Goal: Task Accomplishment & Management: Complete application form

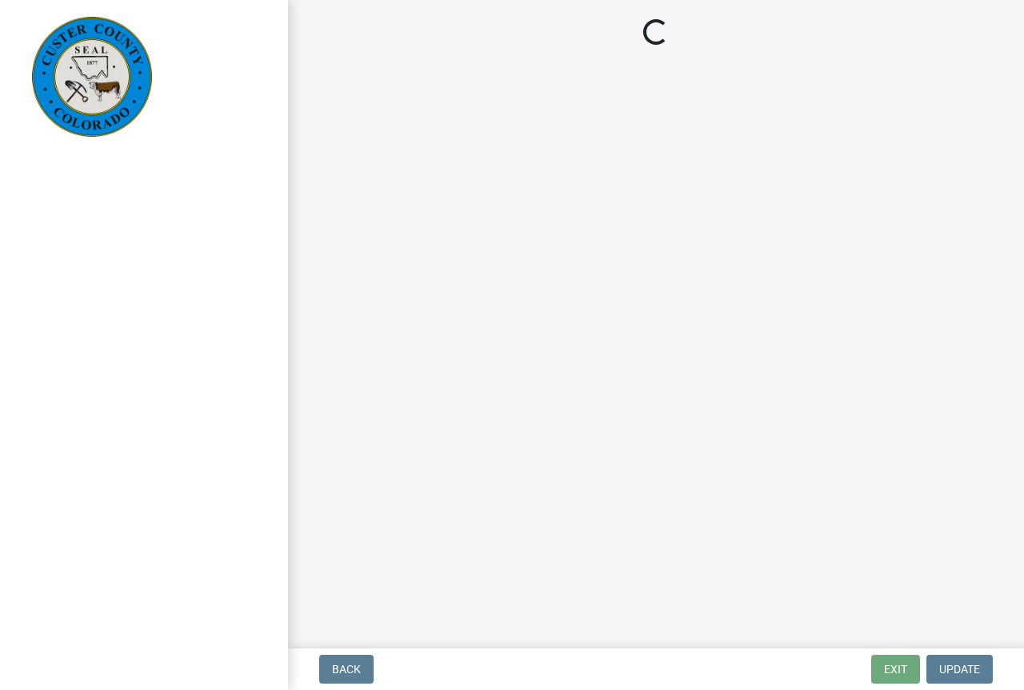
select select "cd09b013-b94f-4524-a046-a3f04ce1867e"
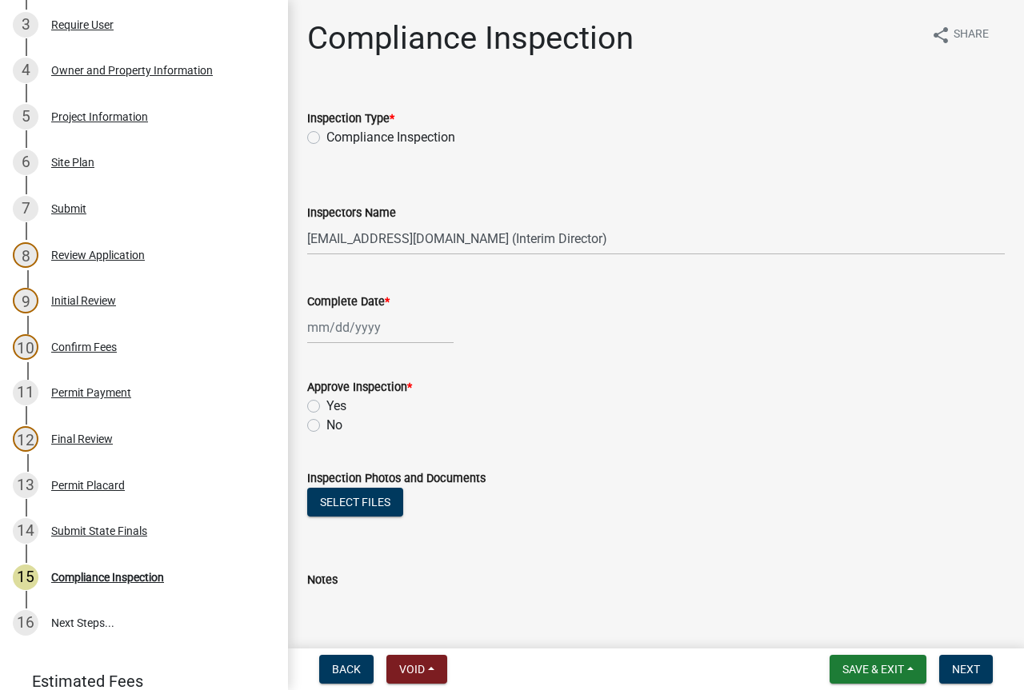
scroll to position [98, 0]
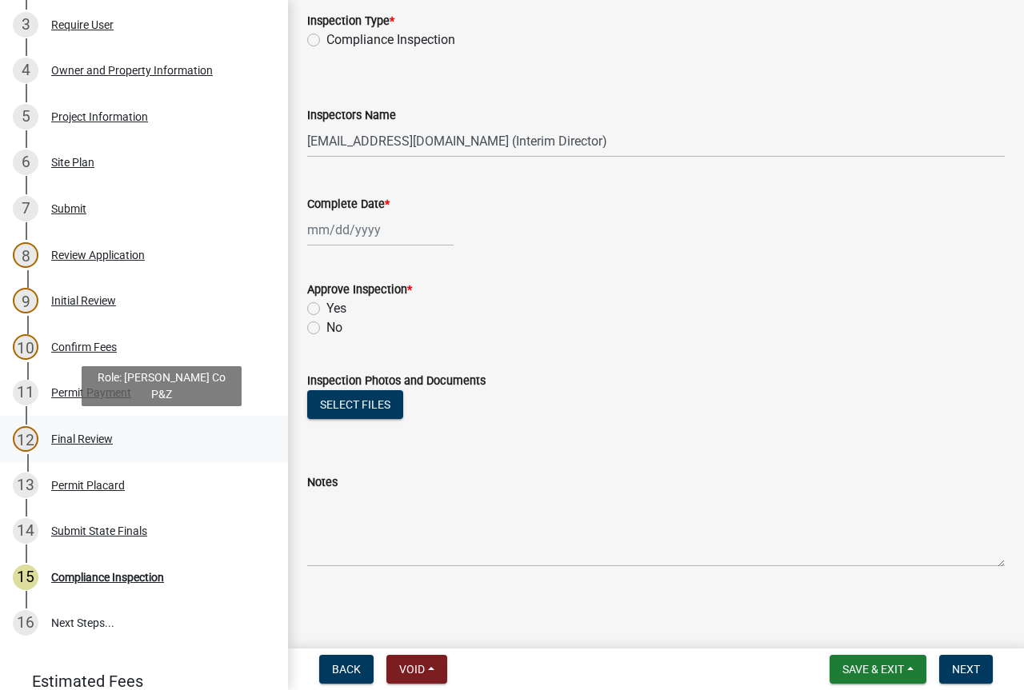
click at [83, 435] on div "Final Review" at bounding box center [82, 439] width 62 height 11
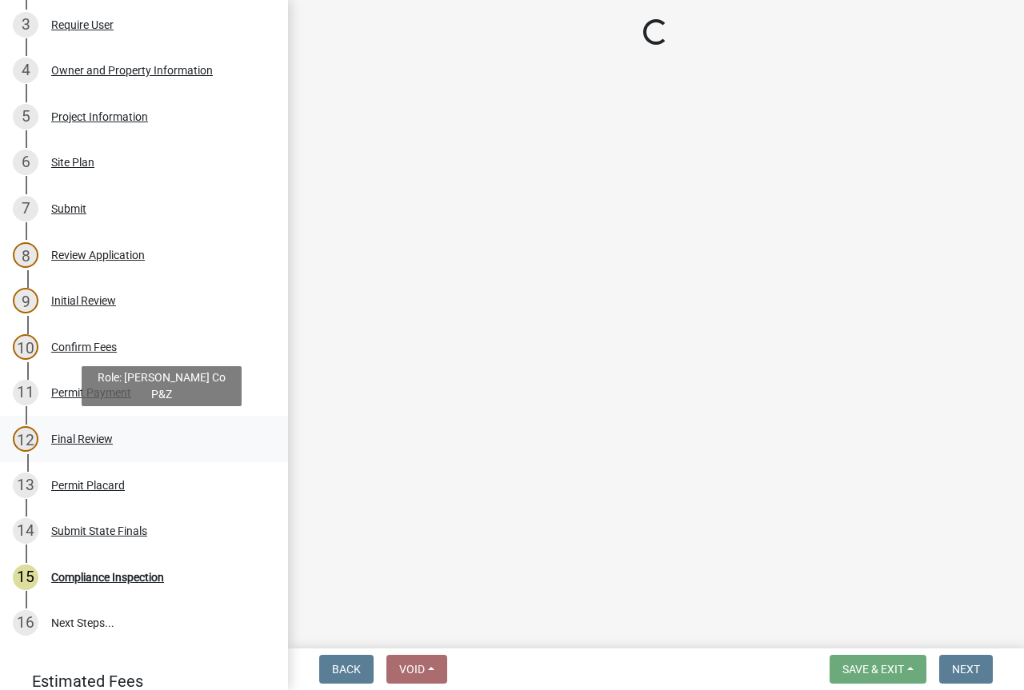
scroll to position [0, 0]
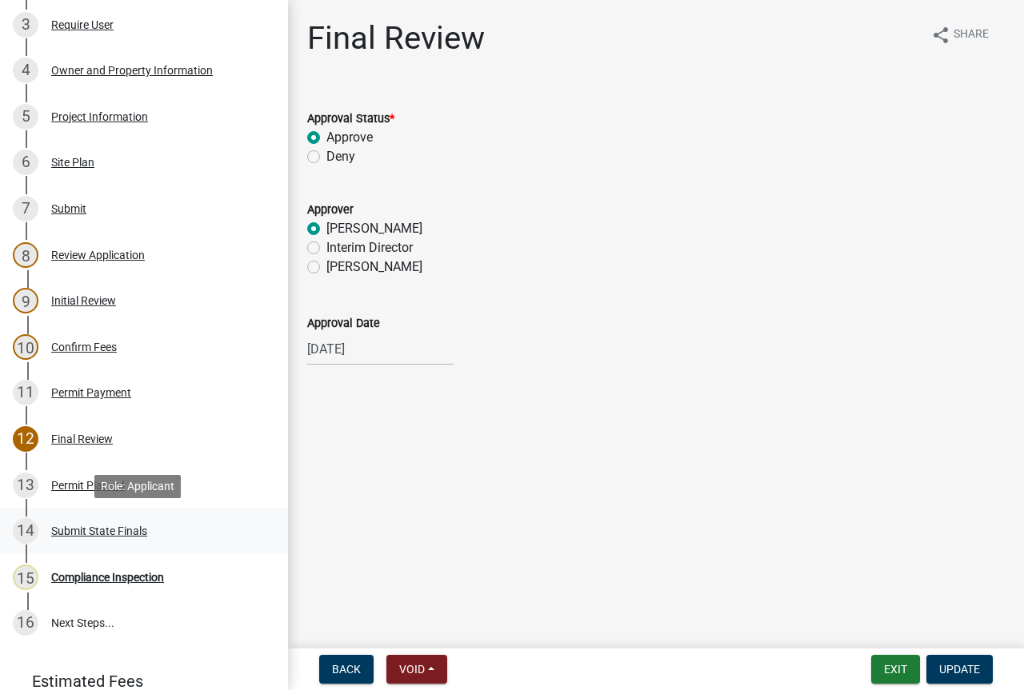
click at [90, 526] on div "Submit State Finals" at bounding box center [99, 531] width 96 height 11
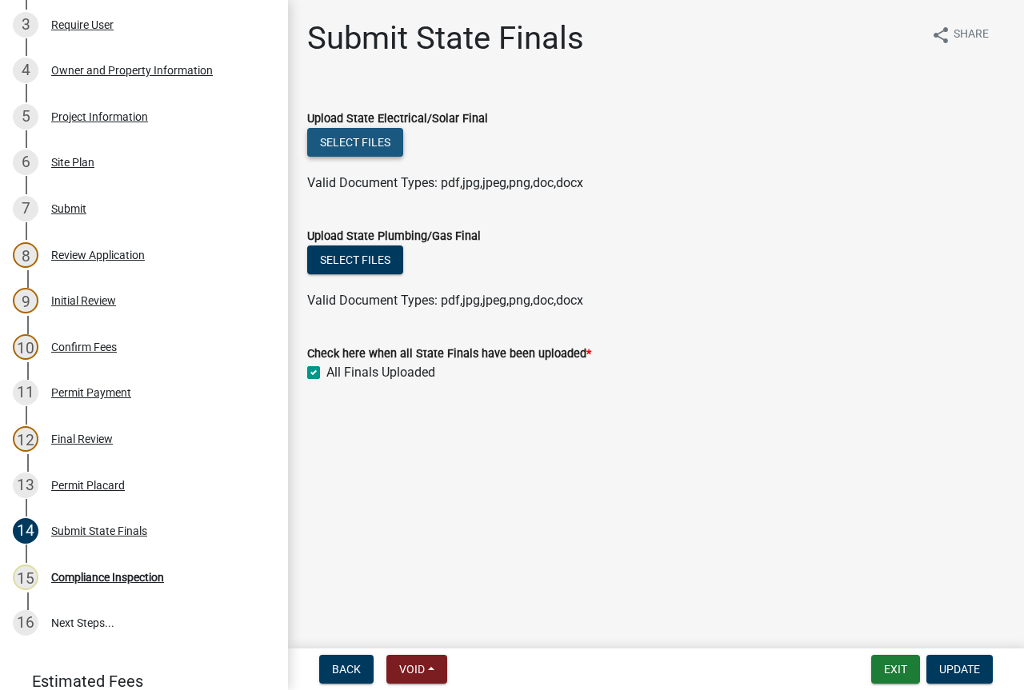
click at [379, 142] on button "Select files" at bounding box center [355, 142] width 96 height 29
click at [378, 267] on button "Select files" at bounding box center [355, 260] width 96 height 29
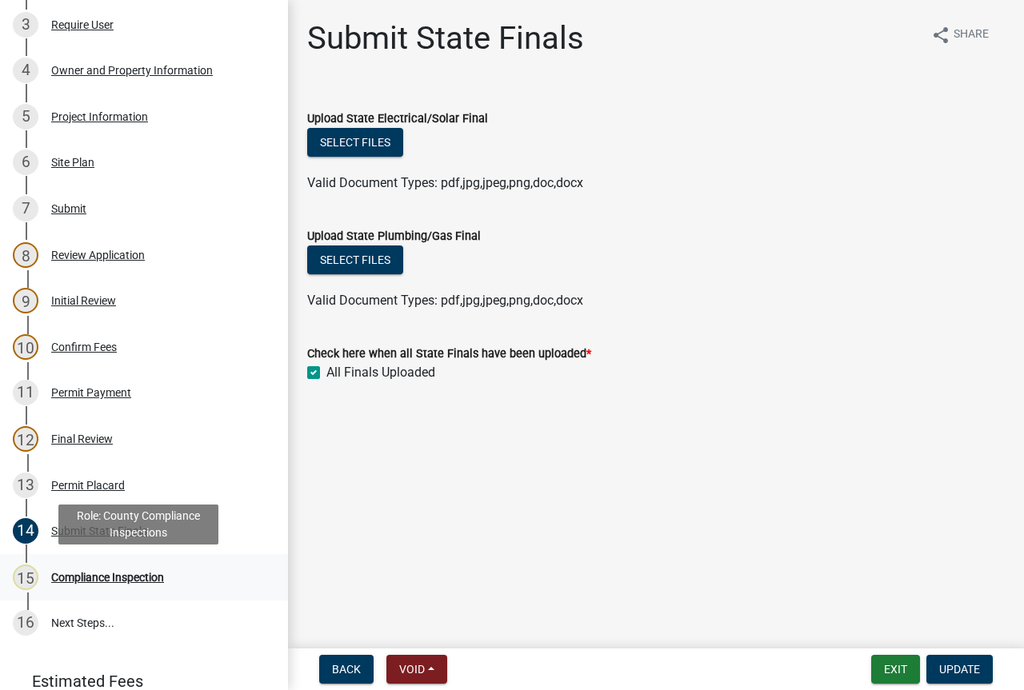
click at [143, 575] on div "Compliance Inspection" at bounding box center [107, 577] width 113 height 11
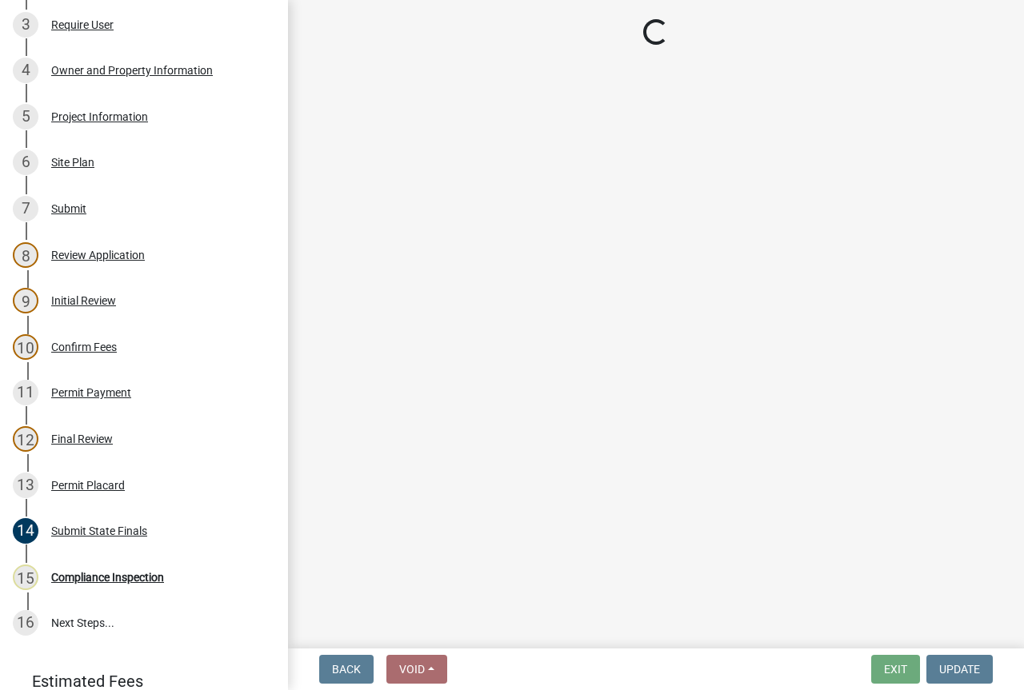
select select "cd09b013-b94f-4524-a046-a3f04ce1867e"
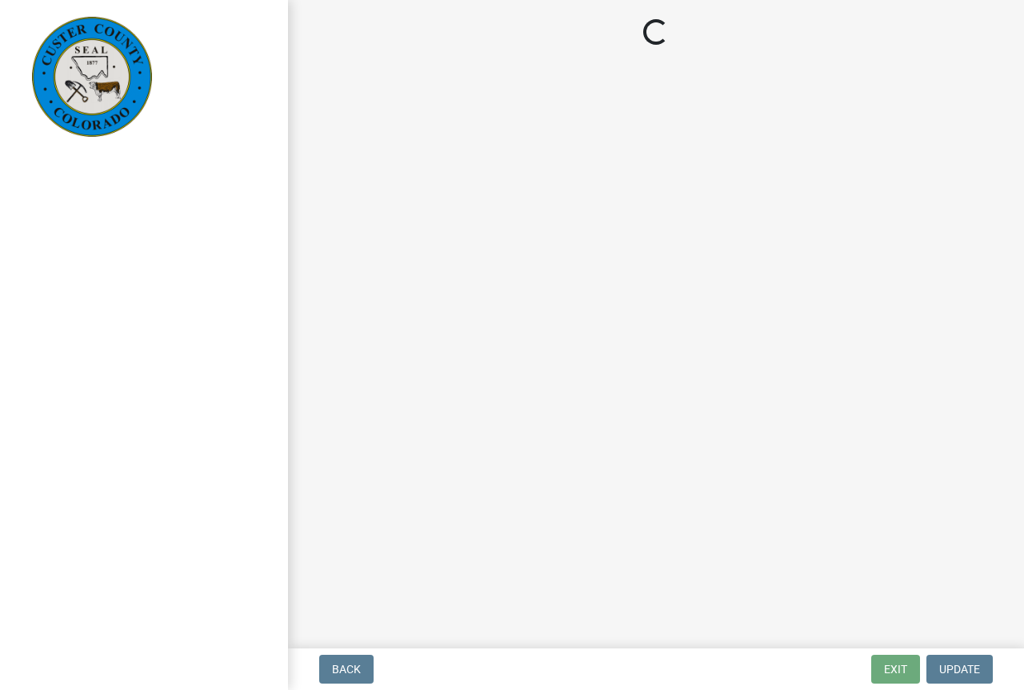
select select "cd09b013-b94f-4524-a046-a3f04ce1867e"
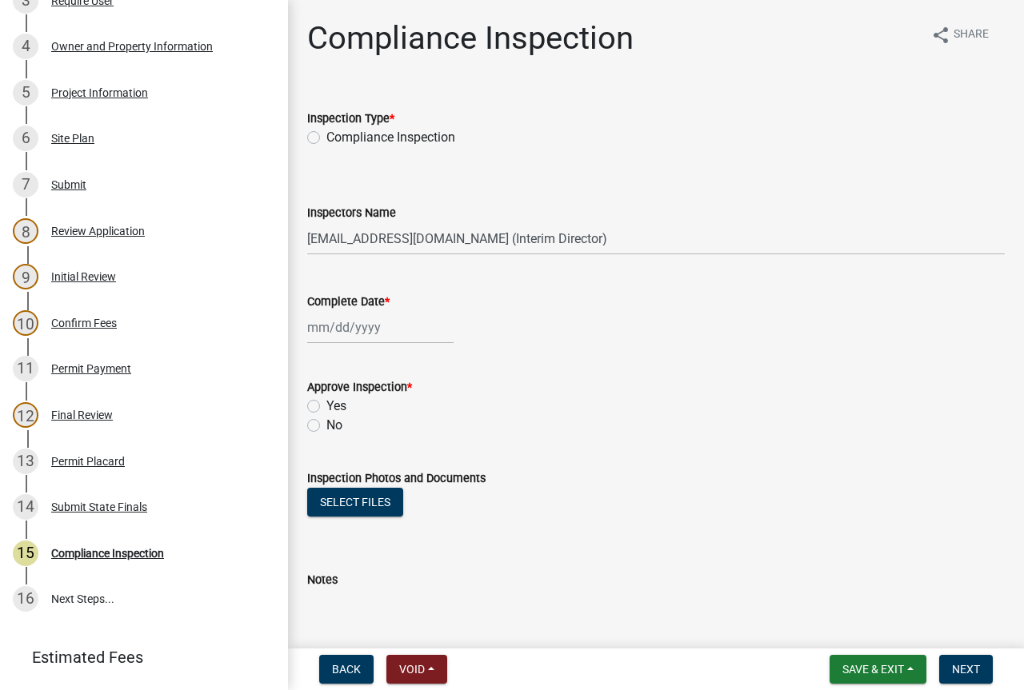
scroll to position [480, 0]
